Goal: Navigation & Orientation: Go to known website

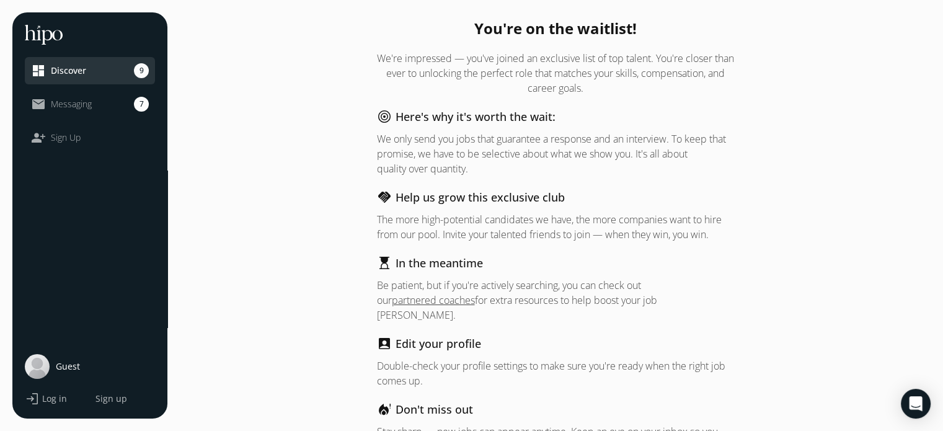
click at [48, 399] on span "Log in" at bounding box center [54, 398] width 25 height 12
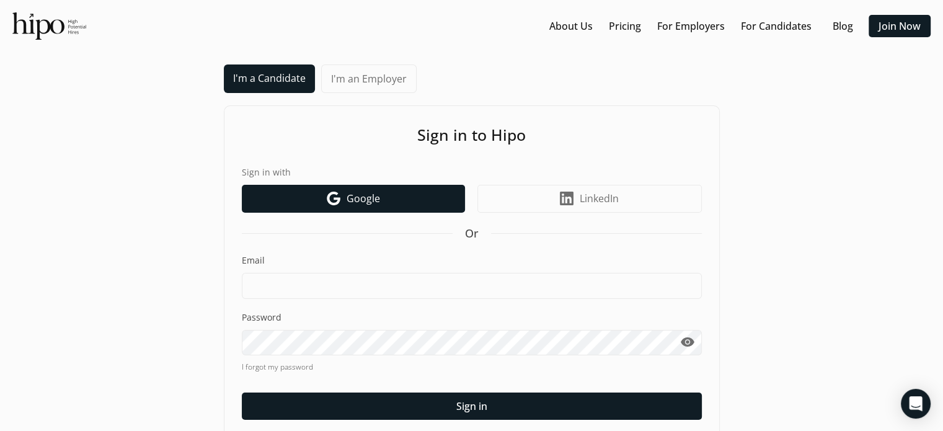
click at [345, 201] on link "Google icon Google" at bounding box center [353, 199] width 223 height 28
